Goal: Answer question/provide support: Share knowledge or assist other users

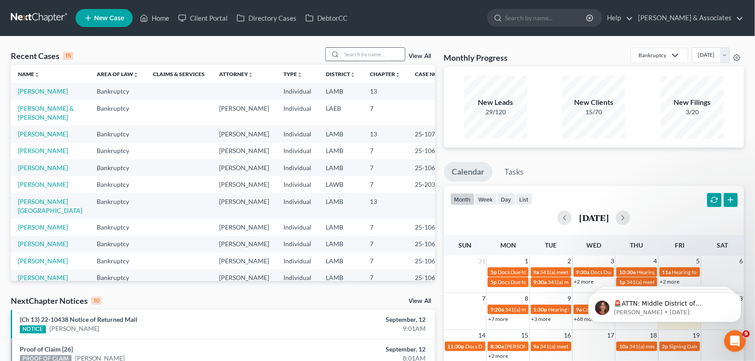
click at [348, 50] on input "search" at bounding box center [373, 54] width 63 height 13
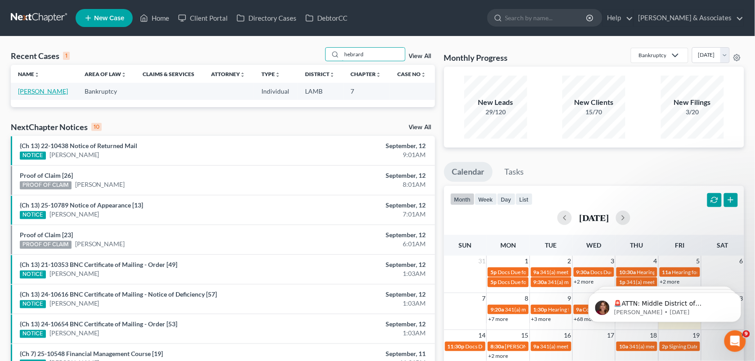
type input "hebrard"
click at [50, 91] on link "[PERSON_NAME]" at bounding box center [43, 91] width 50 height 8
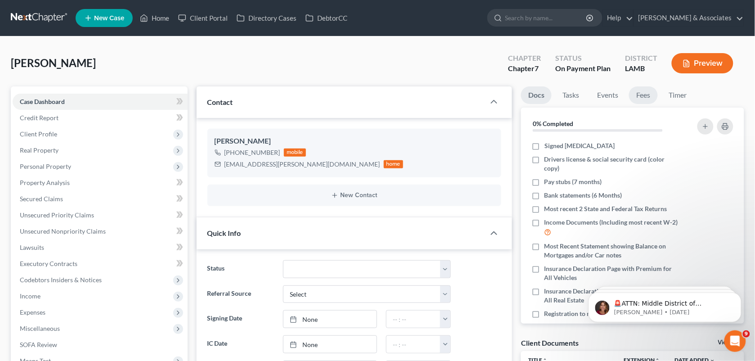
click at [642, 97] on link "Fees" at bounding box center [643, 95] width 29 height 18
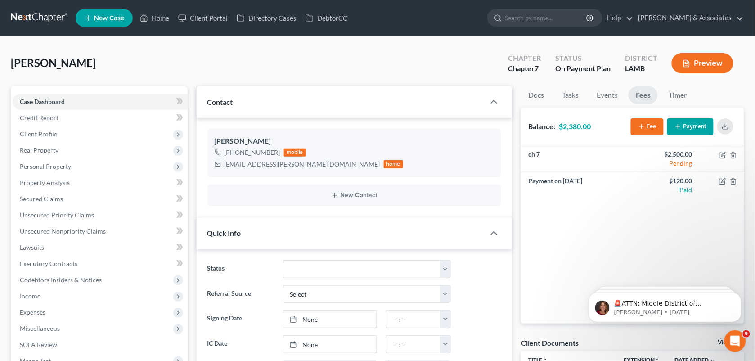
click at [693, 126] on button "Payment" at bounding box center [690, 126] width 46 height 17
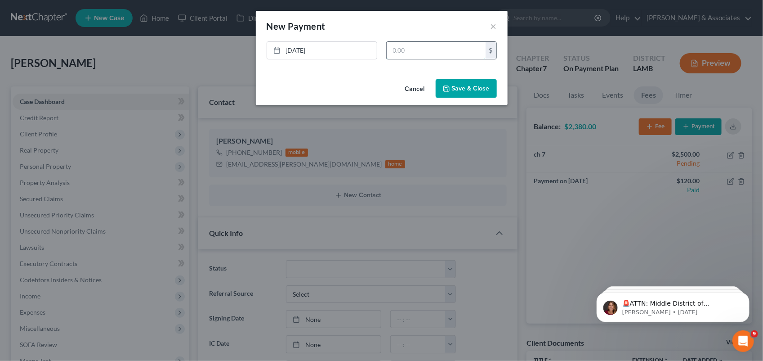
click at [458, 49] on input "text" at bounding box center [436, 50] width 99 height 17
type input "300.00"
click at [460, 84] on button "Save & Close" at bounding box center [466, 88] width 61 height 19
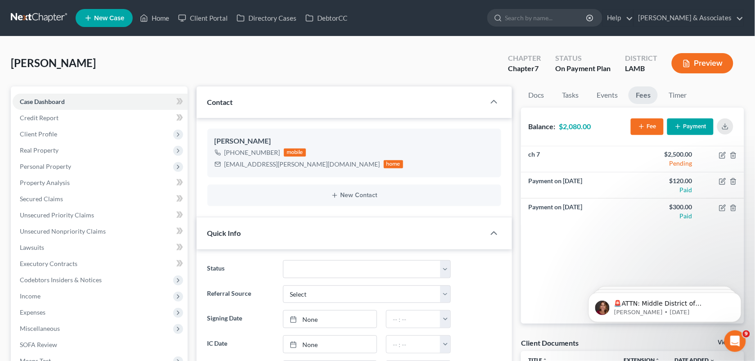
click at [316, 64] on div "[PERSON_NAME] Upgraded Chapter Chapter 7 Status On Payment Plan District [GEOGR…" at bounding box center [377, 66] width 733 height 39
click at [161, 19] on link "Home" at bounding box center [154, 18] width 38 height 16
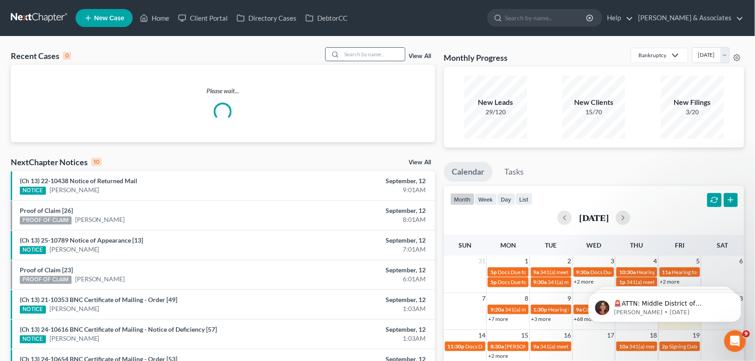
click at [357, 52] on input "search" at bounding box center [373, 54] width 63 height 13
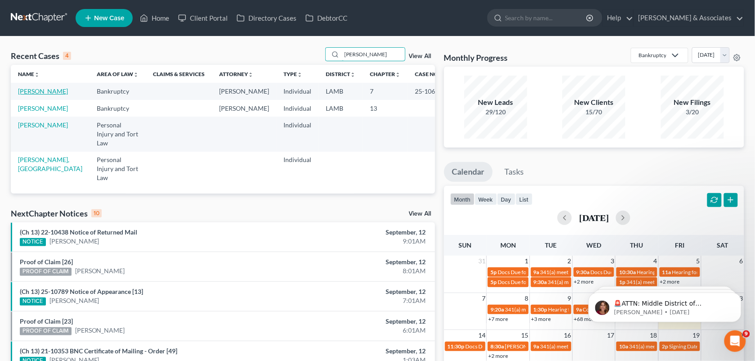
type input "[PERSON_NAME]"
click at [31, 95] on link "[PERSON_NAME]" at bounding box center [43, 91] width 50 height 8
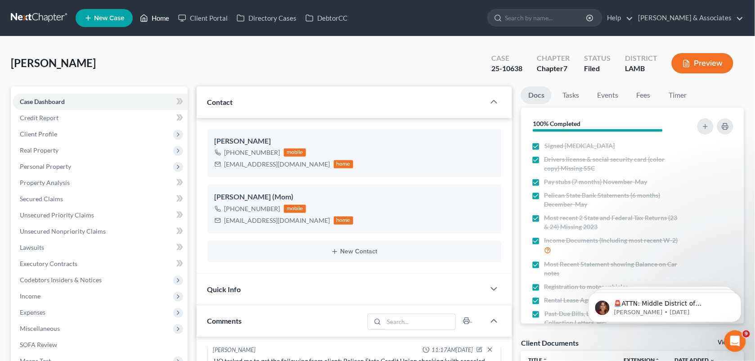
click at [158, 16] on link "Home" at bounding box center [154, 18] width 38 height 16
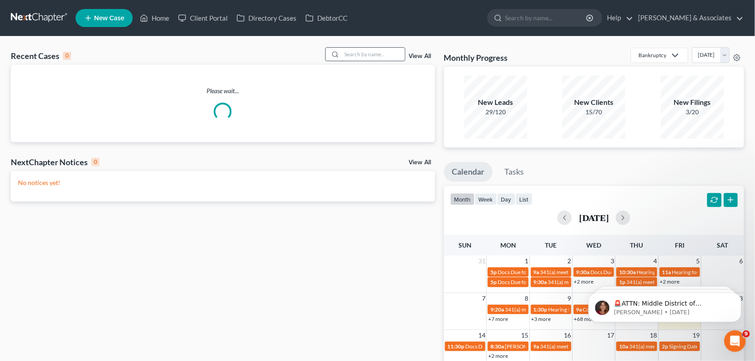
click at [350, 52] on input "search" at bounding box center [373, 54] width 63 height 13
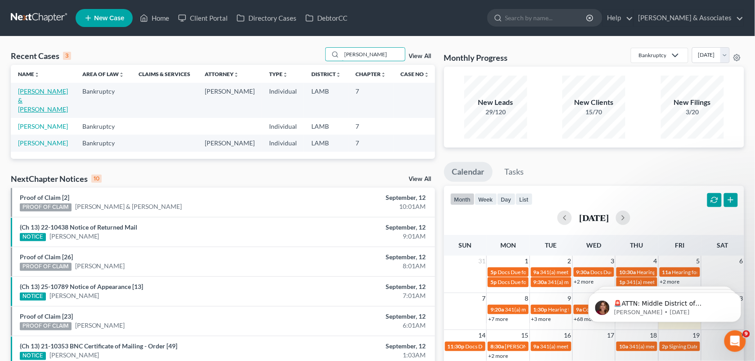
type input "[PERSON_NAME]"
click at [41, 88] on link "[PERSON_NAME] & [PERSON_NAME]" at bounding box center [43, 100] width 50 height 26
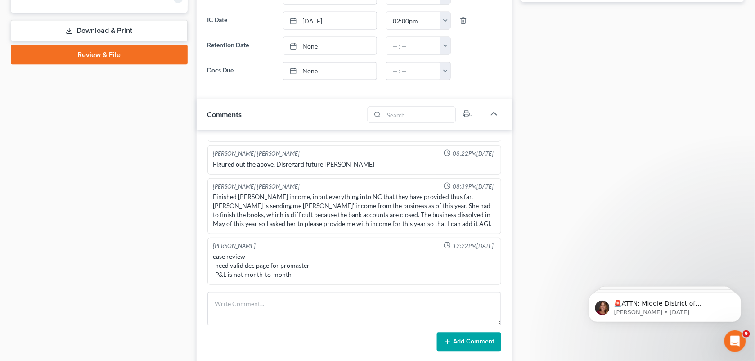
scroll to position [384, 0]
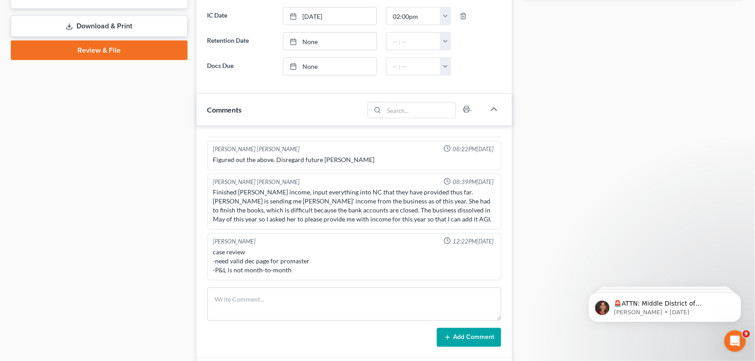
click at [524, 171] on div "Docs Tasks Events Fees Timer 75% Completed Nothing here yet! Signed [MEDICAL_DA…" at bounding box center [632, 94] width 232 height 782
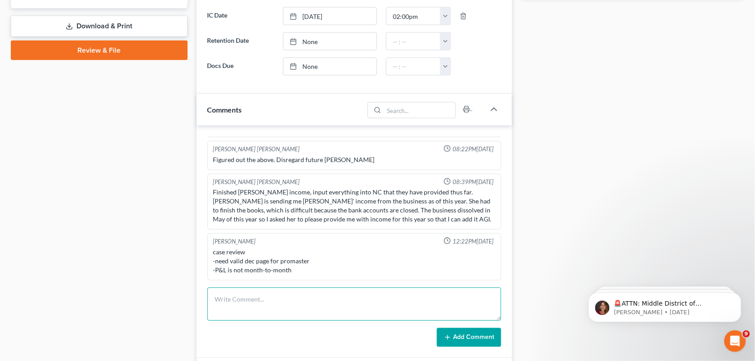
click at [258, 314] on textarea at bounding box center [354, 303] width 294 height 33
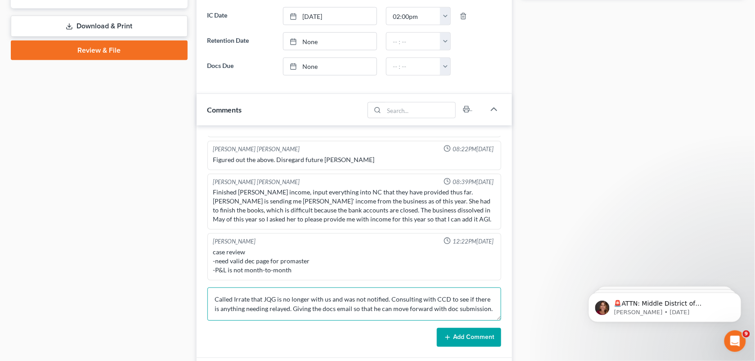
type textarea "Called Irrate that JQG is no longer with us and was not notified. Consulting wi…"
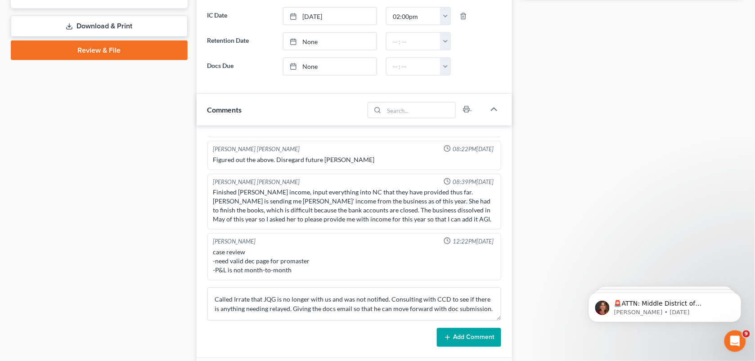
click at [455, 340] on button "Add Comment" at bounding box center [469, 337] width 64 height 19
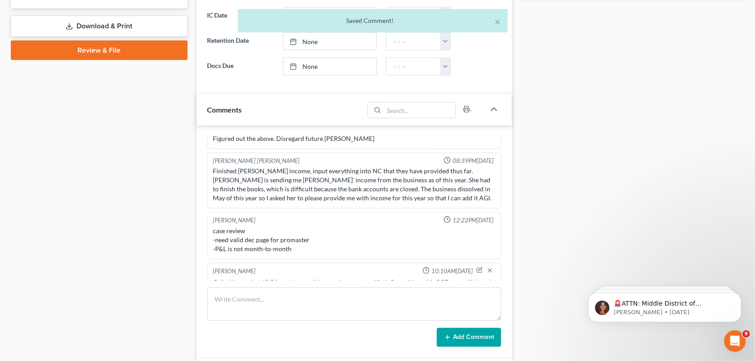
scroll to position [1272, 0]
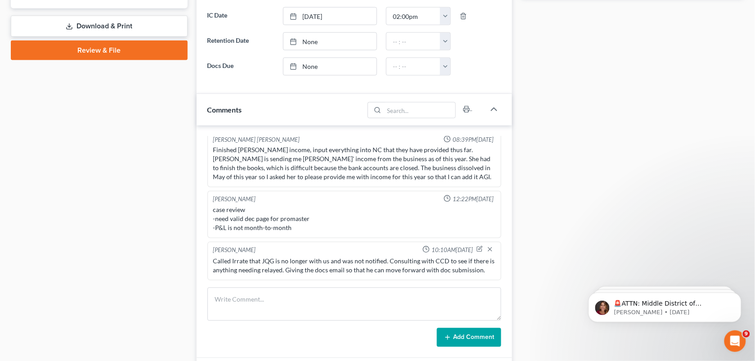
drag, startPoint x: 570, startPoint y: 51, endPoint x: 763, endPoint y: 160, distance: 221.4
click at [570, 51] on div "Docs Tasks Events Fees Timer 75% Completed Nothing here yet! Signed [MEDICAL_DA…" at bounding box center [632, 94] width 232 height 782
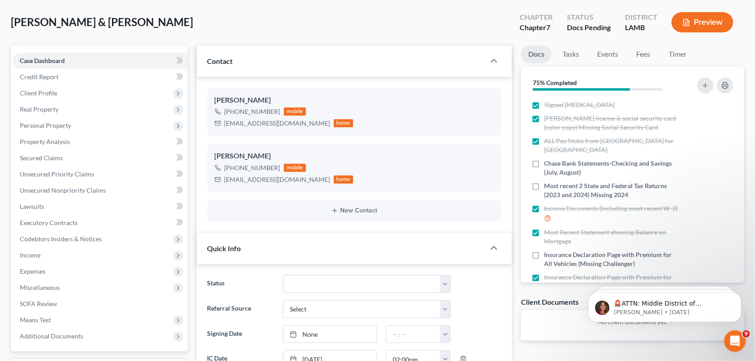
scroll to position [37, 0]
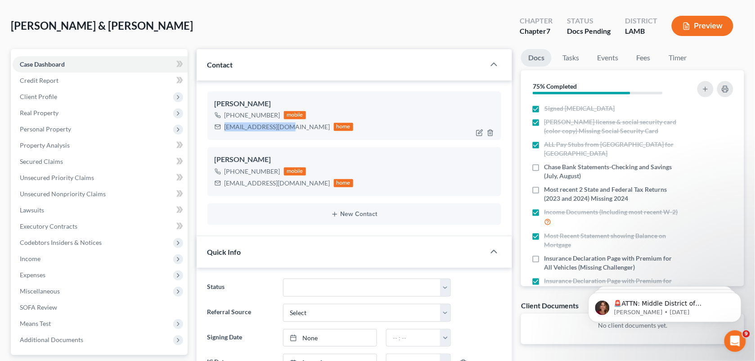
drag, startPoint x: 287, startPoint y: 127, endPoint x: 226, endPoint y: 127, distance: 61.2
click at [226, 127] on div "[EMAIL_ADDRESS][DOMAIN_NAME]" at bounding box center [277, 126] width 106 height 9
copy div "[EMAIL_ADDRESS][DOMAIN_NAME]"
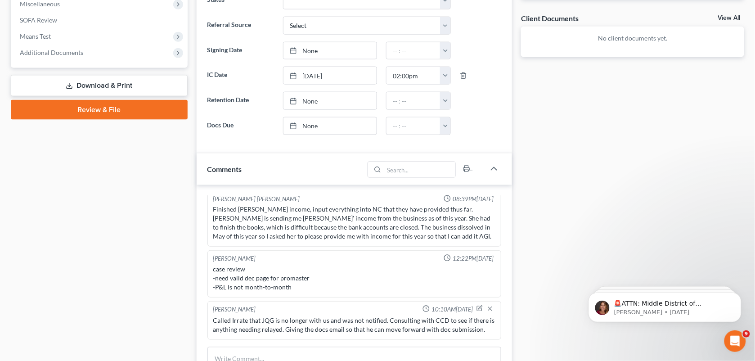
scroll to position [326, 0]
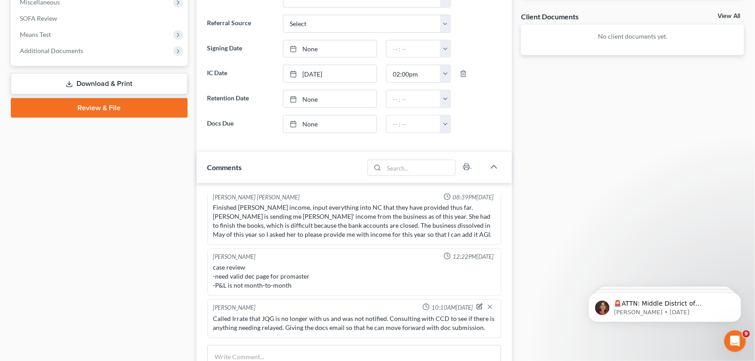
click at [479, 307] on icon "button" at bounding box center [481, 306] width 4 height 4
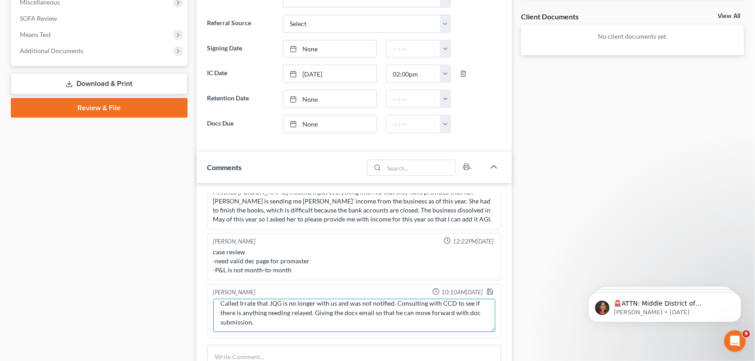
scroll to position [9, 0]
click at [369, 342] on div "[PERSON_NAME] 04:06PM[DATE] Called Irrate that JQG is no longer with us and was…" at bounding box center [355, 299] width 316 height 233
click at [347, 340] on div "[PERSON_NAME] 04:06PM[DATE] Called Irrate that JQG is no longer with us and was…" at bounding box center [355, 299] width 316 height 233
click at [293, 332] on textarea "Called Irrate that JQG is no longer with us and was not notified. Consulting wi…" at bounding box center [354, 315] width 283 height 33
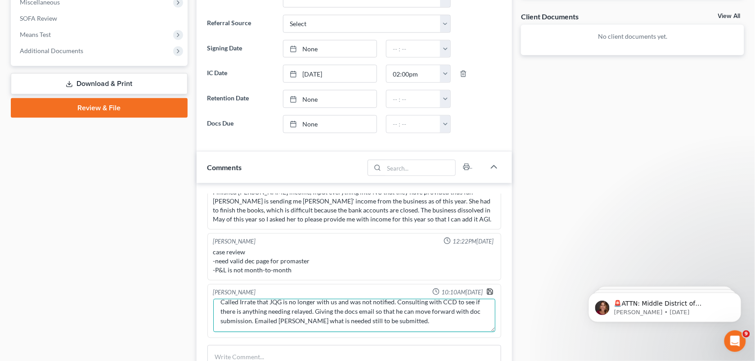
type textarea "Called Irrate that JQG is no longer with us and was not notified. Consulting wi…"
click at [486, 295] on icon "button" at bounding box center [489, 291] width 7 height 7
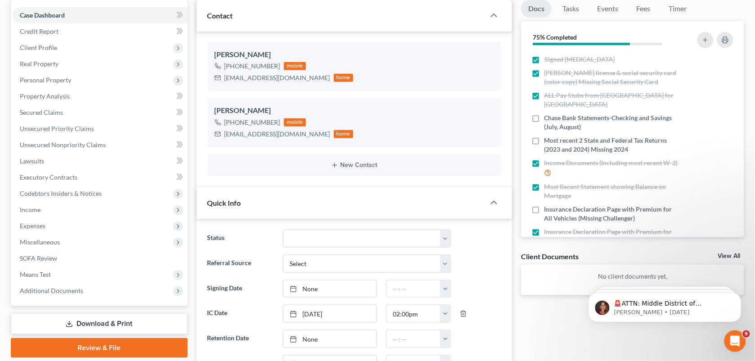
scroll to position [0, 0]
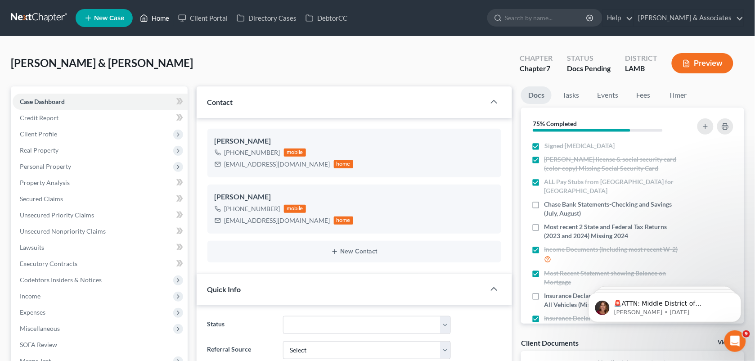
click at [146, 17] on icon at bounding box center [144, 18] width 8 height 11
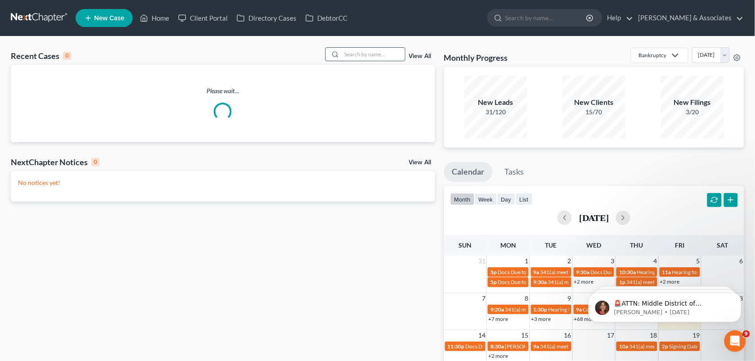
click at [355, 50] on input "search" at bounding box center [373, 54] width 63 height 13
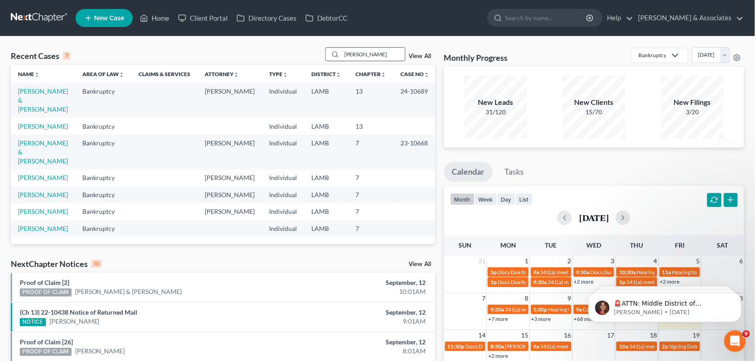
click at [368, 52] on input "[PERSON_NAME]" at bounding box center [373, 54] width 63 height 13
type input "w"
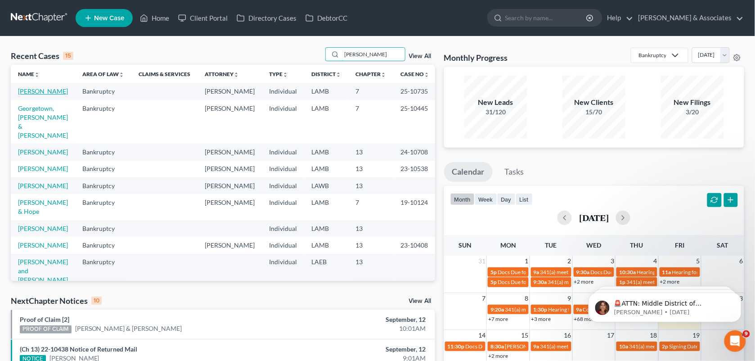
type input "[PERSON_NAME]"
click at [22, 95] on link "[PERSON_NAME]" at bounding box center [43, 91] width 50 height 8
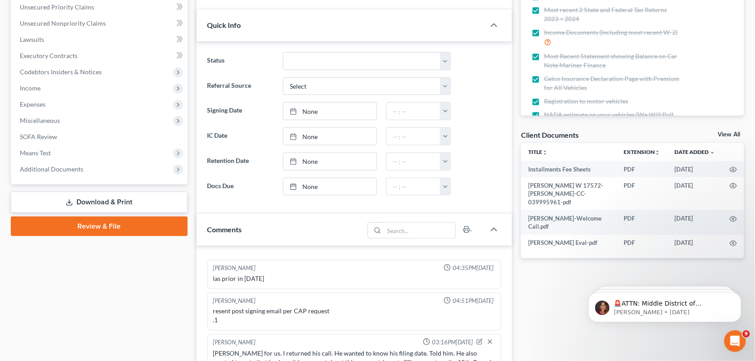
scroll to position [431, 0]
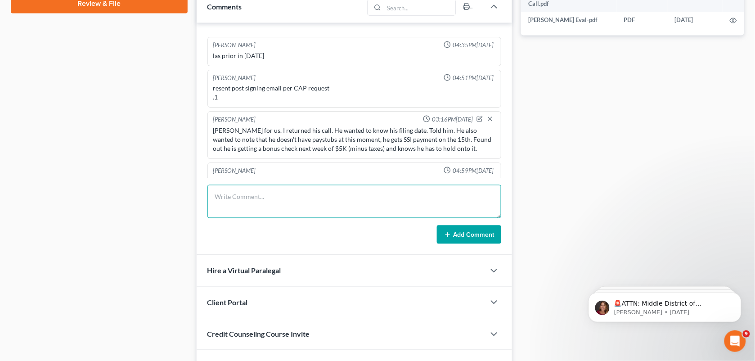
click at [304, 198] on textarea at bounding box center [354, 201] width 294 height 33
click at [460, 190] on textarea "MCD tasked me to obtain" at bounding box center [354, 201] width 294 height 33
paste textarea "August Chase bank statements for savings/checking"
type textarea "MCD tasked me to obtain August Chase bank statements for savings/checking accou…"
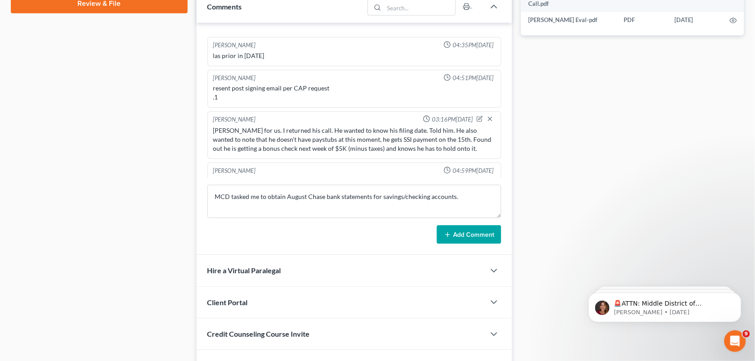
click at [459, 239] on button "Add Comment" at bounding box center [469, 234] width 64 height 19
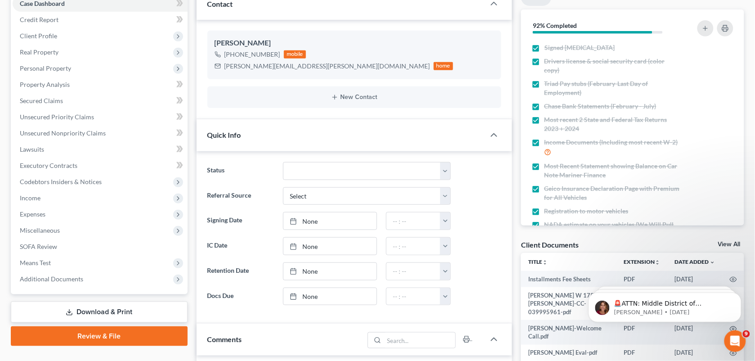
scroll to position [18, 0]
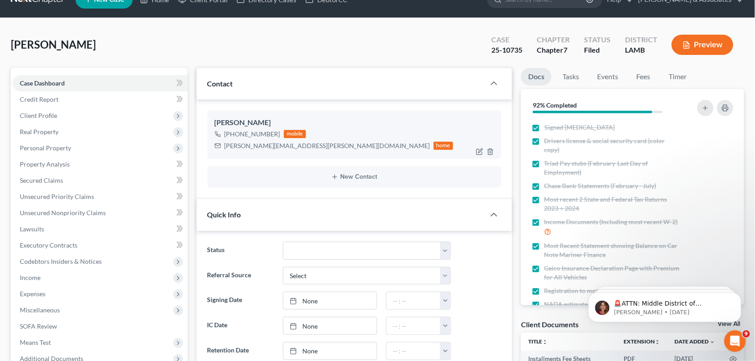
drag, startPoint x: 277, startPoint y: 134, endPoint x: 230, endPoint y: 134, distance: 47.2
click at [230, 134] on div "[PHONE_NUMBER] mobile" at bounding box center [334, 134] width 239 height 12
copy div "[PHONE_NUMBER]"
drag, startPoint x: 299, startPoint y: 41, endPoint x: 633, endPoint y: 53, distance: 333.6
click at [299, 41] on div "[PERSON_NAME] Upgraded Case 25-10735 Chapter Chapter 7 Status Filed District [G…" at bounding box center [377, 48] width 733 height 39
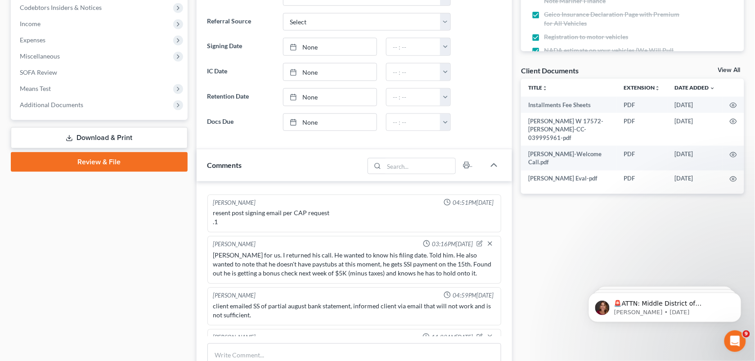
scroll to position [295, 0]
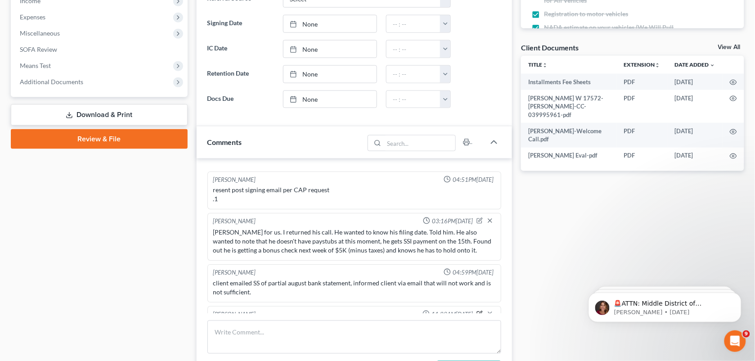
click at [476, 310] on icon "button" at bounding box center [479, 313] width 6 height 6
click at [465, 321] on textarea "MCD tasked me to obtain August Chase bank statements for savings/checking accou…" at bounding box center [354, 337] width 283 height 33
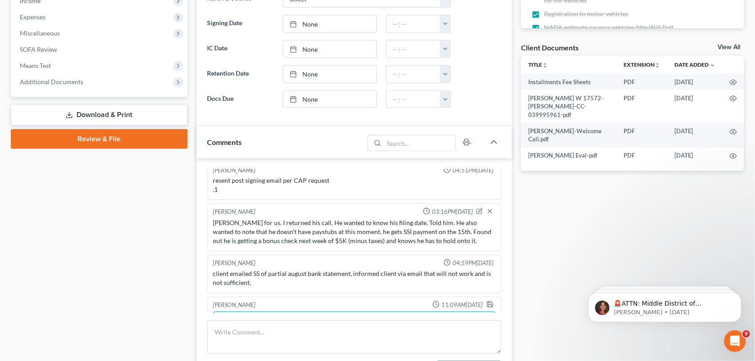
paste textarea "He said it has not posted for him yet. The only available statement is through …"
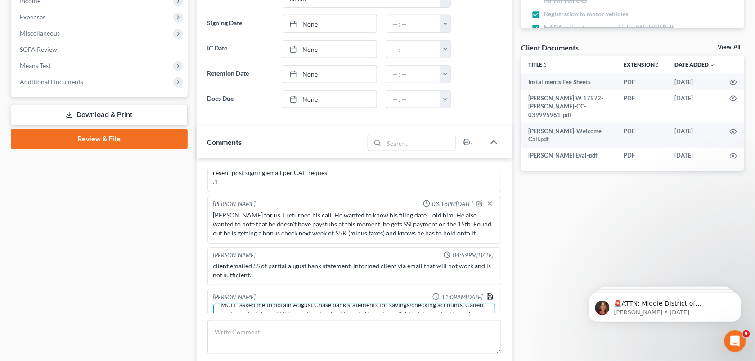
type textarea "MCD tasked me to obtain August Chase bank statements for savings/checking accou…"
click at [486, 293] on icon "button" at bounding box center [489, 296] width 7 height 7
click at [463, 69] on div at bounding box center [480, 74] width 50 height 18
drag, startPoint x: 758, startPoint y: 63, endPoint x: 718, endPoint y: 198, distance: 140.9
click at [672, 223] on div "Docs Tasks Events Fees Timer 92% Completed Nothing here yet! Signed [MEDICAL_DA…" at bounding box center [632, 154] width 232 height 726
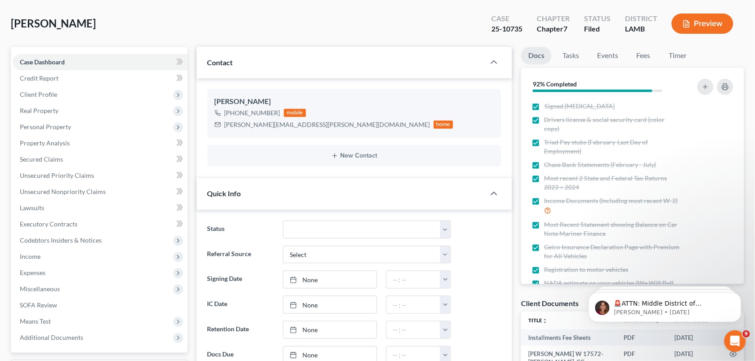
scroll to position [0, 0]
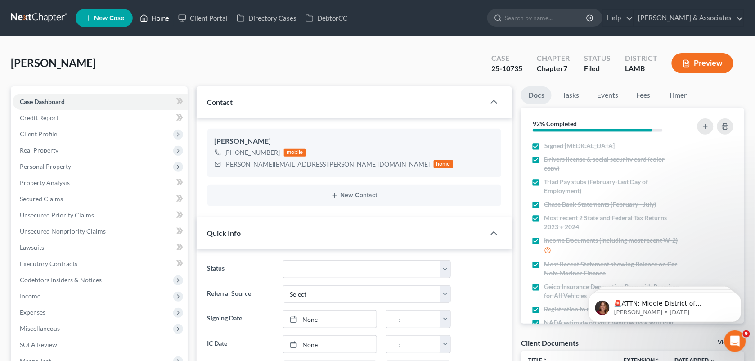
click at [151, 13] on link "Home" at bounding box center [154, 18] width 38 height 16
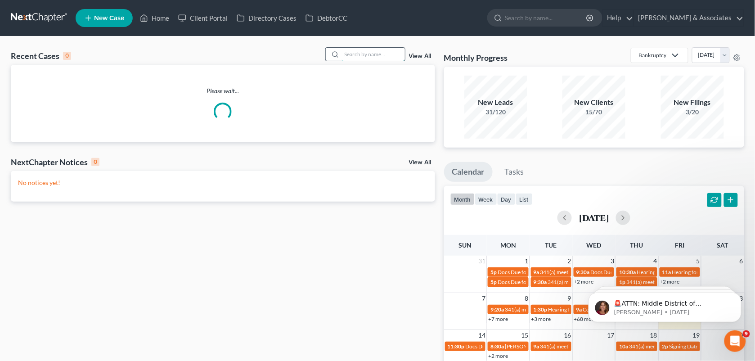
click at [362, 56] on input "search" at bounding box center [373, 54] width 63 height 13
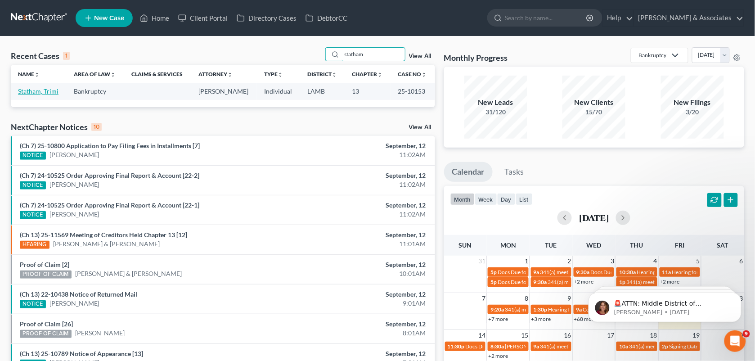
type input "statham"
click at [50, 91] on link "Statham, Trimi" at bounding box center [38, 91] width 40 height 8
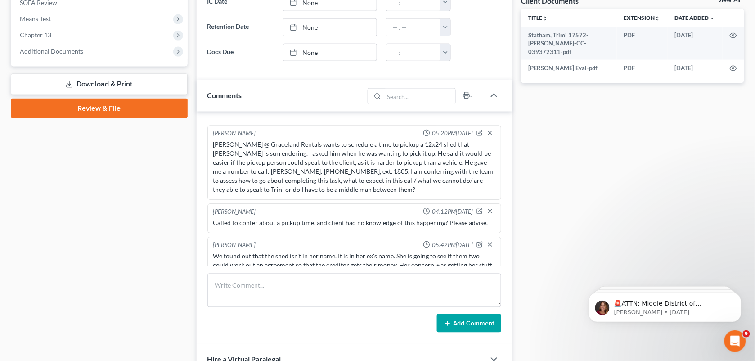
scroll to position [351, 0]
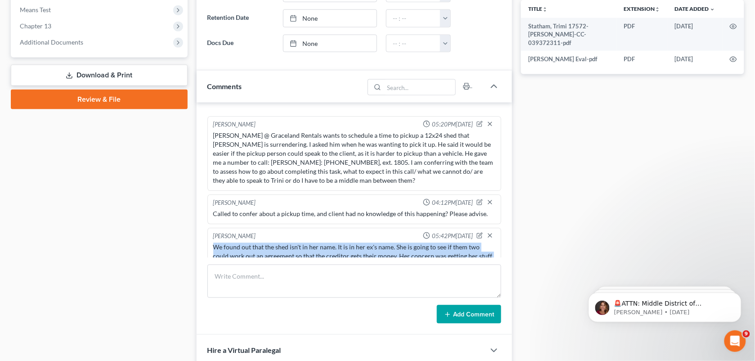
drag, startPoint x: 358, startPoint y: 247, endPoint x: 211, endPoint y: 222, distance: 148.4
click at [211, 241] on div "We found out that the shed isn't in her name. It is in her ex's name. She is go…" at bounding box center [354, 261] width 286 height 40
copy div "We found out that the shed isn't in her name. It is in her ex's name. She is go…"
